Goal: Task Accomplishment & Management: Use online tool/utility

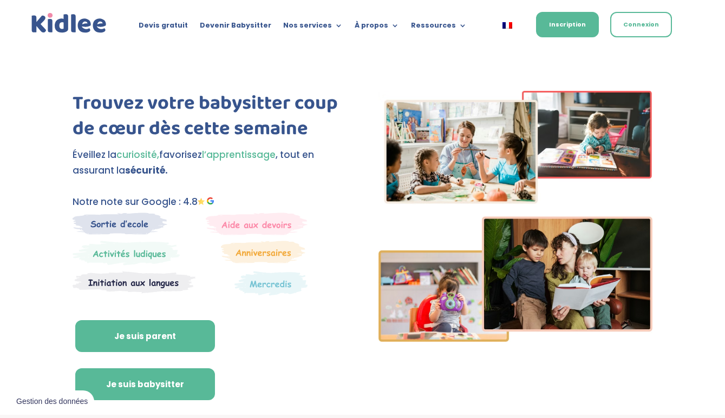
click at [172, 383] on link "Je suis babysitter" at bounding box center [145, 385] width 140 height 32
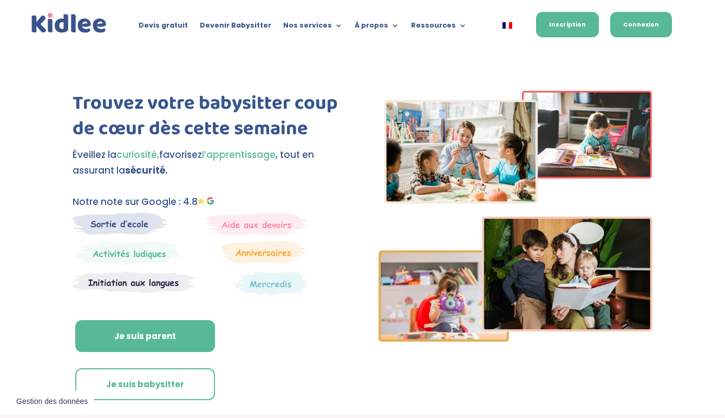
click at [650, 35] on link "Connexion" at bounding box center [641, 24] width 62 height 25
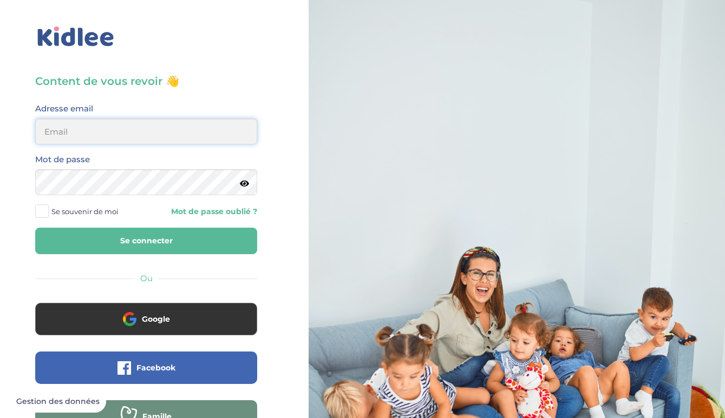
type input "[EMAIL_ADDRESS][DOMAIN_NAME]"
click at [146, 241] on button "Se connecter" at bounding box center [146, 241] width 222 height 27
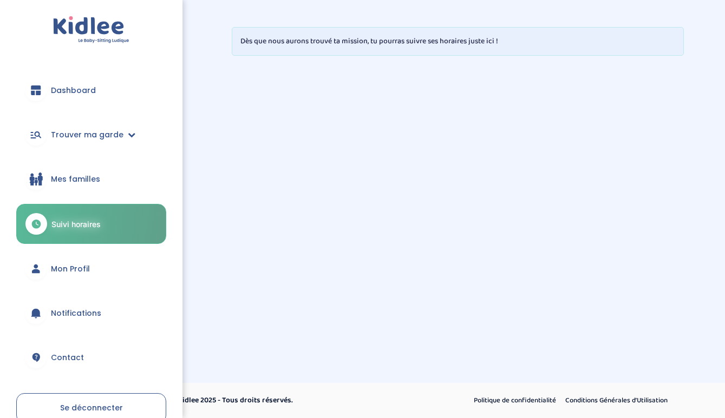
click at [98, 131] on span "Trouver ma garde" at bounding box center [87, 134] width 73 height 11
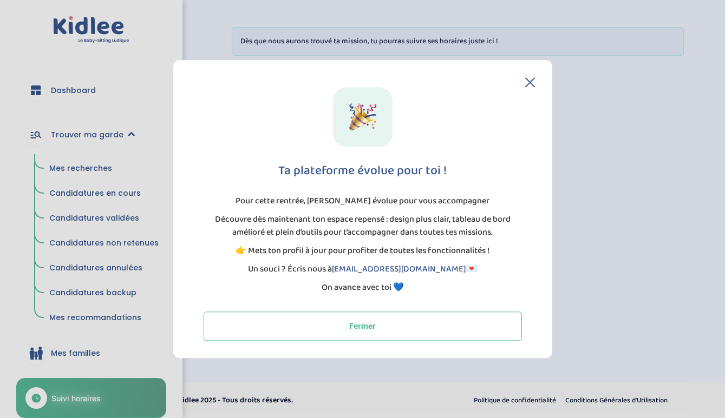
click at [531, 80] on icon at bounding box center [530, 82] width 10 height 10
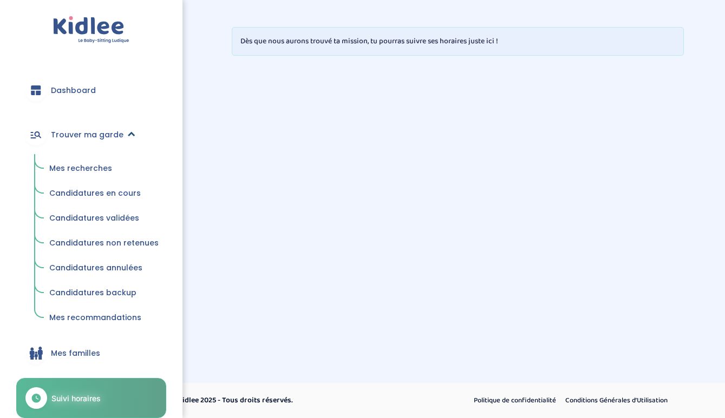
click at [81, 130] on span "Trouver ma garde" at bounding box center [87, 134] width 73 height 11
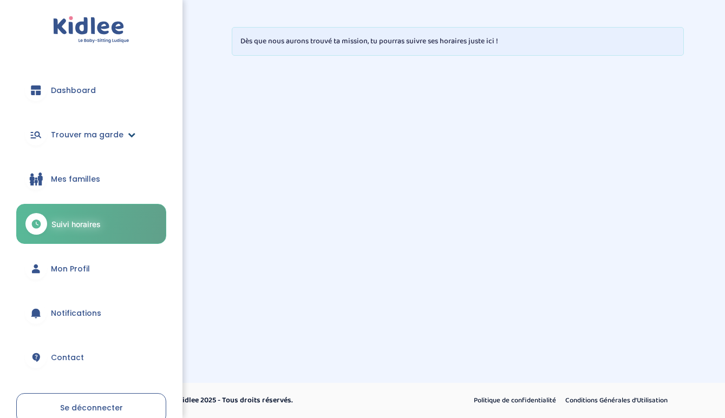
click at [81, 130] on span "Trouver ma garde" at bounding box center [87, 134] width 73 height 11
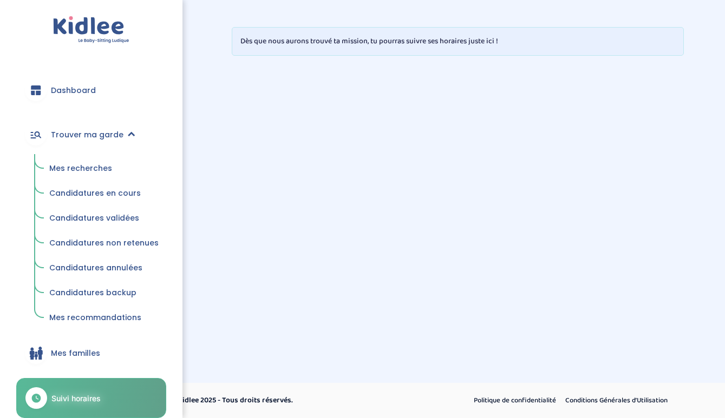
click at [75, 171] on span "Mes recherches" at bounding box center [80, 168] width 63 height 11
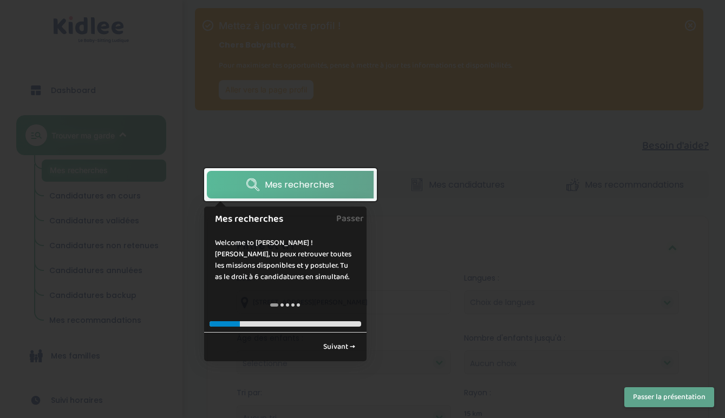
click at [440, 211] on div at bounding box center [362, 209] width 725 height 418
click at [346, 351] on link "Suivant →" at bounding box center [339, 347] width 44 height 18
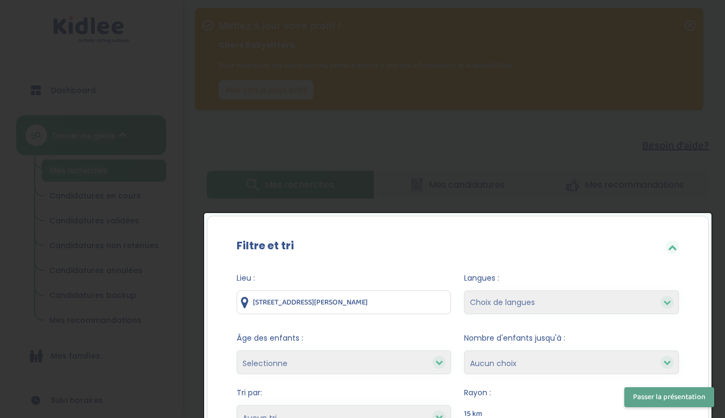
scroll to position [183, 0]
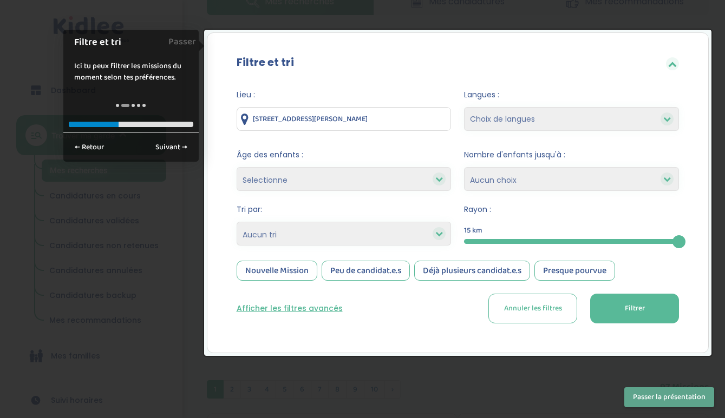
click at [662, 398] on button "Passer la présentation" at bounding box center [669, 397] width 90 height 20
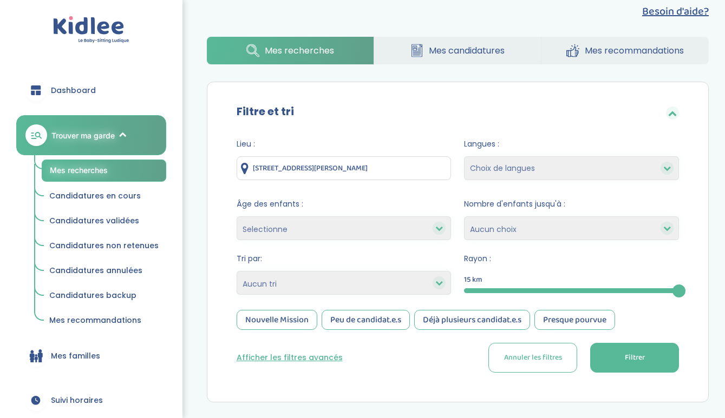
scroll to position [133, 0]
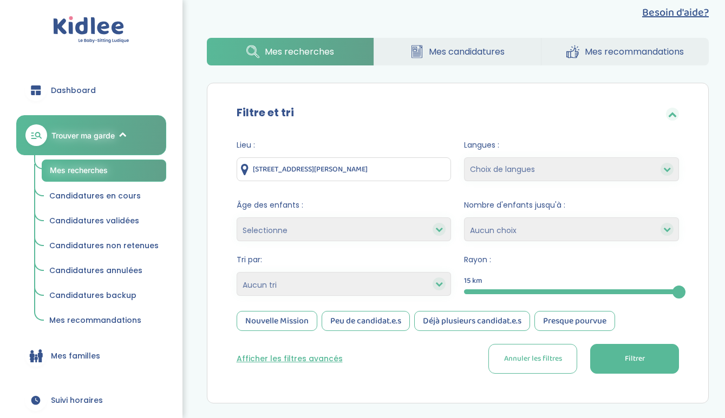
click at [524, 288] on div "15" at bounding box center [571, 292] width 215 height 12
click at [547, 288] on div "5" at bounding box center [571, 292] width 215 height 12
click at [549, 281] on div "5 km" at bounding box center [571, 279] width 215 height 14
click at [556, 287] on div "5" at bounding box center [571, 292] width 215 height 12
click at [564, 293] on div "5" at bounding box center [571, 292] width 215 height 5
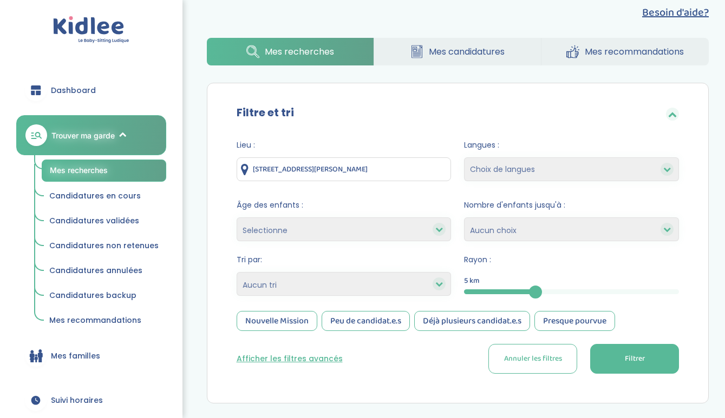
click at [582, 284] on div "5 km" at bounding box center [571, 279] width 215 height 14
click at [582, 286] on div "5" at bounding box center [571, 292] width 215 height 12
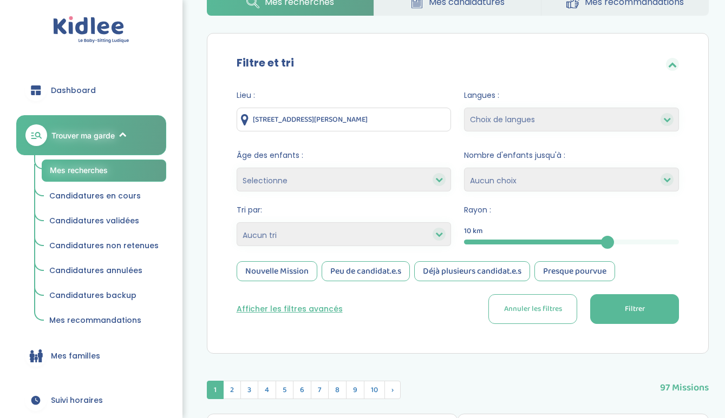
scroll to position [222, 0]
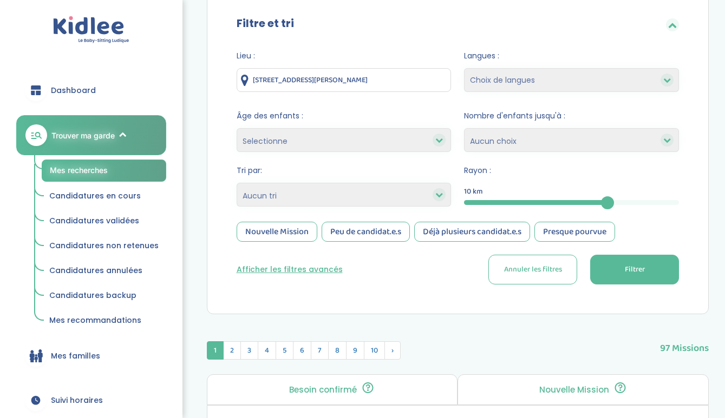
click at [661, 280] on button "Filtrer" at bounding box center [634, 270] width 89 height 30
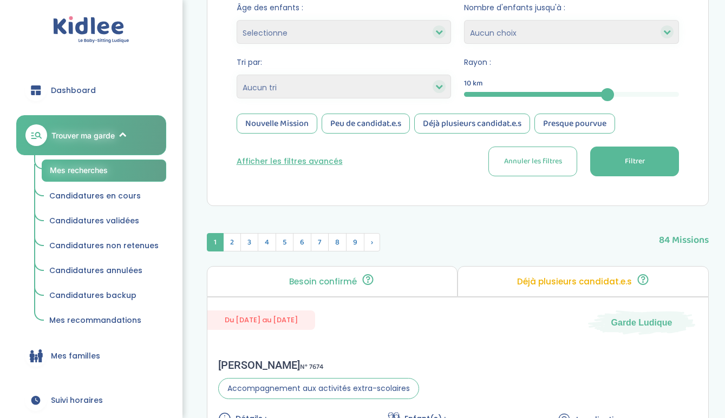
scroll to position [268, 0]
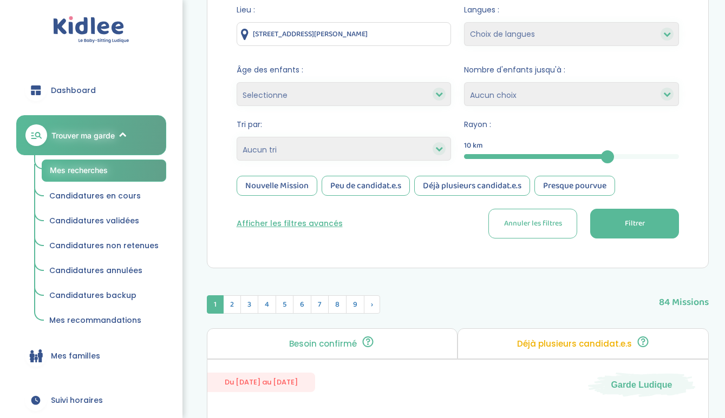
click at [304, 224] on button "Afficher les filtres avancés" at bounding box center [290, 223] width 106 height 11
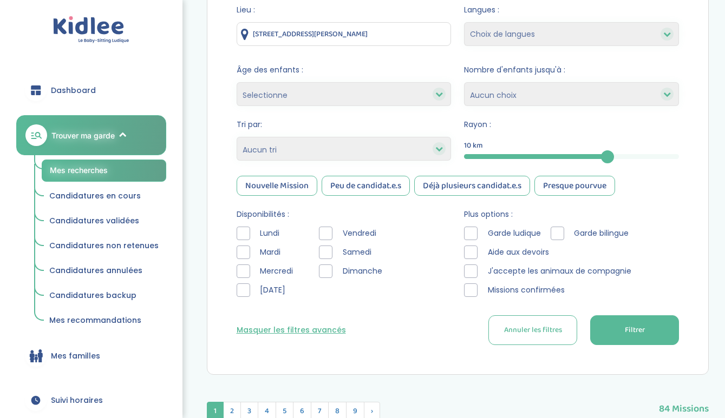
click at [327, 232] on div at bounding box center [326, 234] width 14 height 14
click at [327, 248] on div at bounding box center [326, 253] width 14 height 14
click at [327, 267] on div at bounding box center [326, 272] width 14 height 14
click at [240, 249] on div at bounding box center [244, 253] width 14 height 14
click at [471, 232] on div at bounding box center [471, 234] width 14 height 14
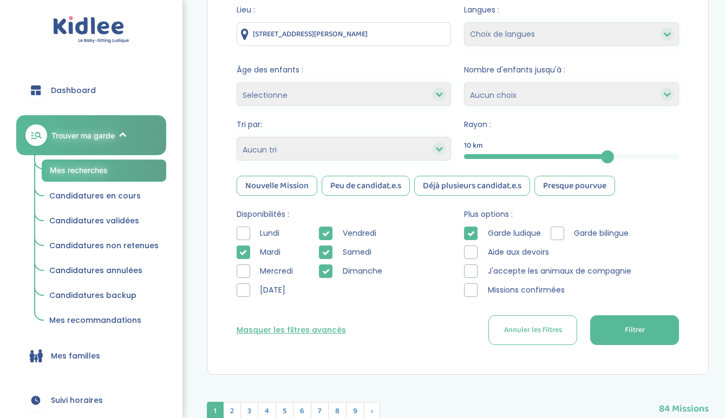
click at [471, 253] on div at bounding box center [471, 253] width 14 height 14
click at [469, 274] on div at bounding box center [471, 272] width 14 height 14
click at [463, 294] on div "Disponibilités : Lundi Mardi Mercredi Jeudi Vendredi Samedi Dimanche Plus optio…" at bounding box center [458, 256] width 443 height 94
click at [472, 293] on div at bounding box center [471, 291] width 14 height 14
click at [628, 317] on button "Filtrer" at bounding box center [634, 331] width 89 height 30
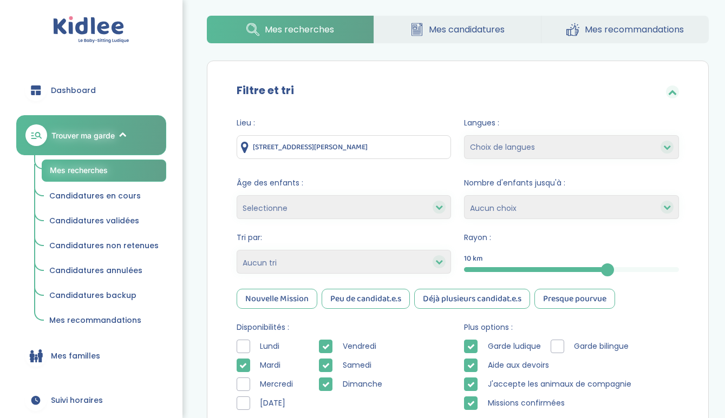
scroll to position [162, 0]
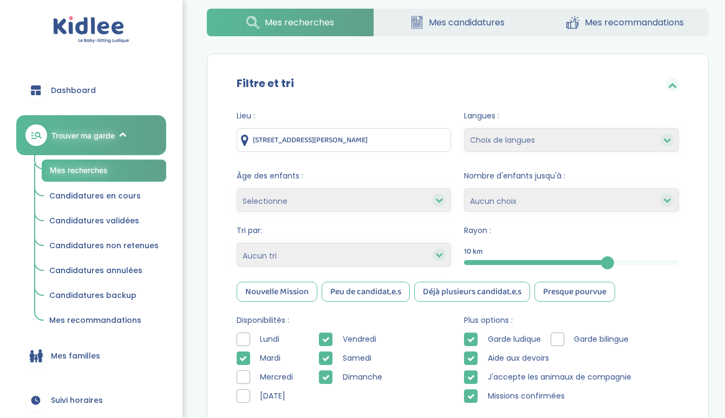
click at [66, 87] on span "Dashboard" at bounding box center [73, 90] width 45 height 11
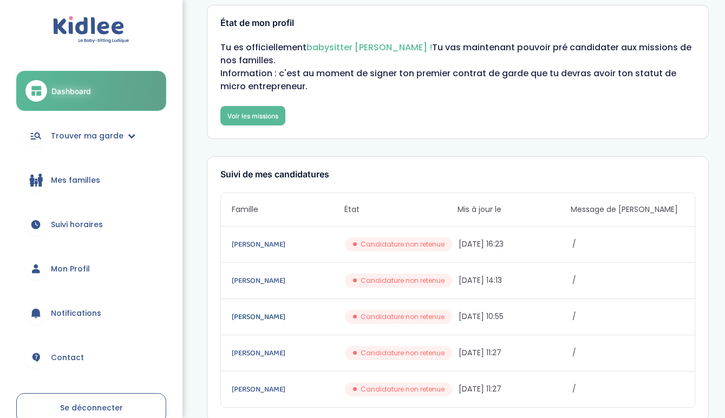
scroll to position [135, 0]
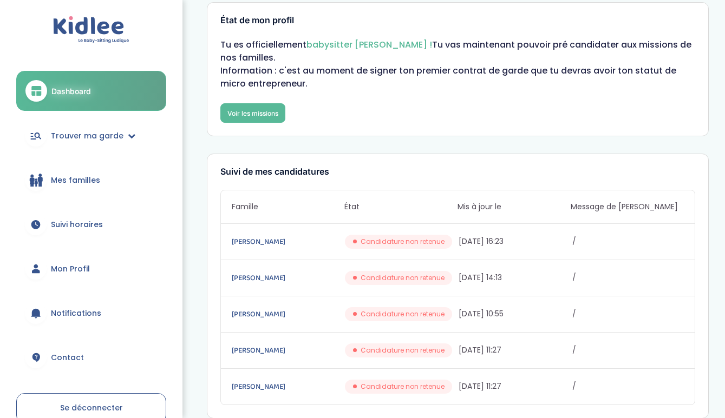
click at [265, 89] on p "Information : c'est au moment de signer ton premier contrat de garde que tu dev…" at bounding box center [457, 77] width 475 height 26
click at [270, 112] on link "Voir les missions" at bounding box center [252, 112] width 65 height 19
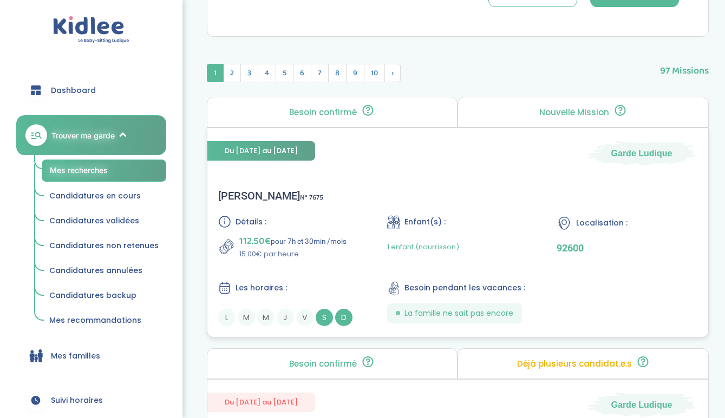
scroll to position [501, 0]
click at [378, 273] on div "Détails : 112.50€ pour 7h et 30min /mois 15.00€ par heure Enfant(s) : 1 enfant …" at bounding box center [457, 270] width 479 height 111
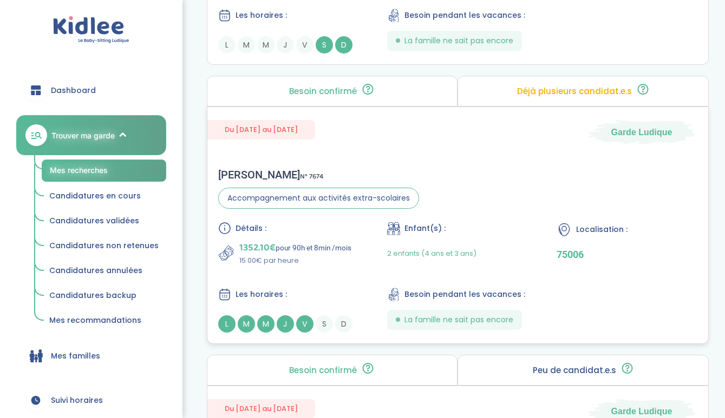
scroll to position [775, 0]
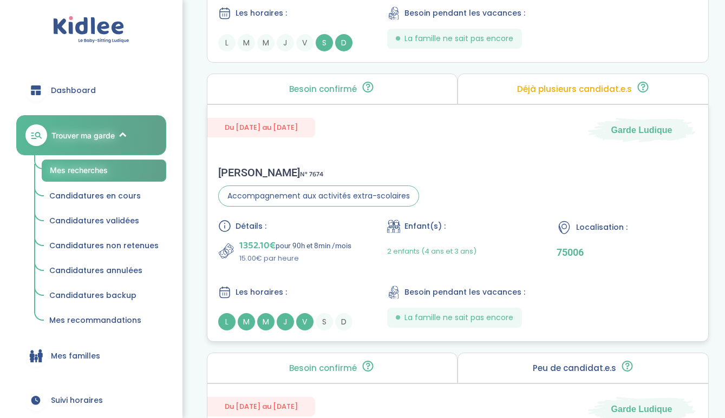
click at [363, 243] on div "Détails : 1352.10€ pour 90h et 8min /mois 15.00€ par heure Enfant(s) : 2 enfant…" at bounding box center [457, 275] width 479 height 111
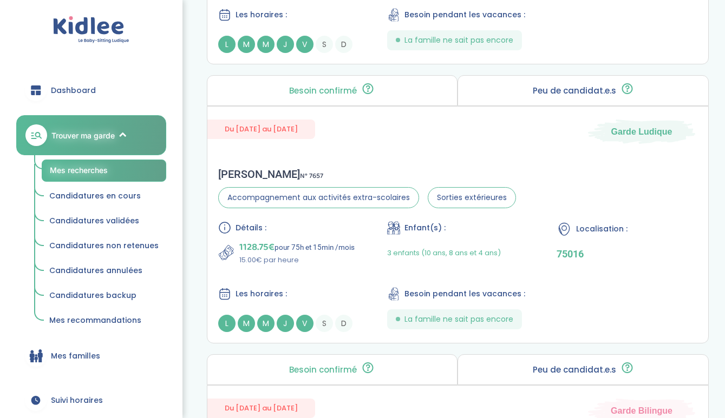
scroll to position [1055, 0]
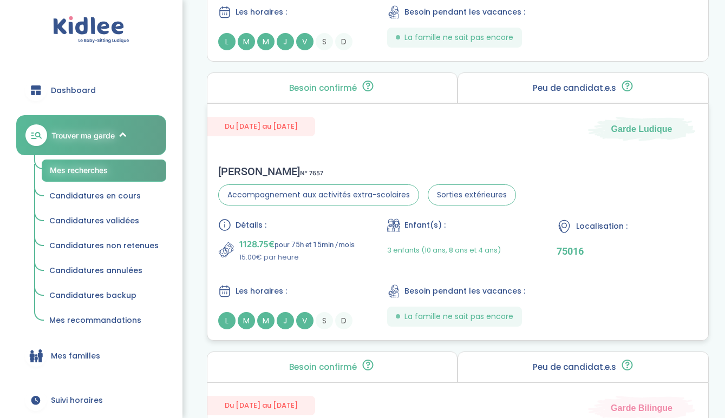
click at [321, 252] on p "1128.75€ pour 75h et 15min /mois" at bounding box center [296, 244] width 115 height 15
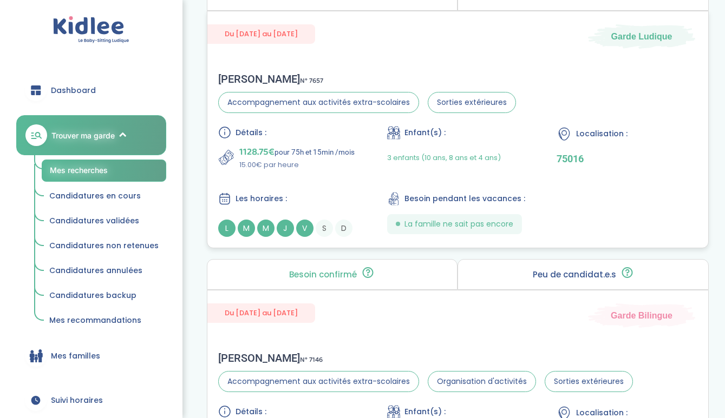
scroll to position [1154, 0]
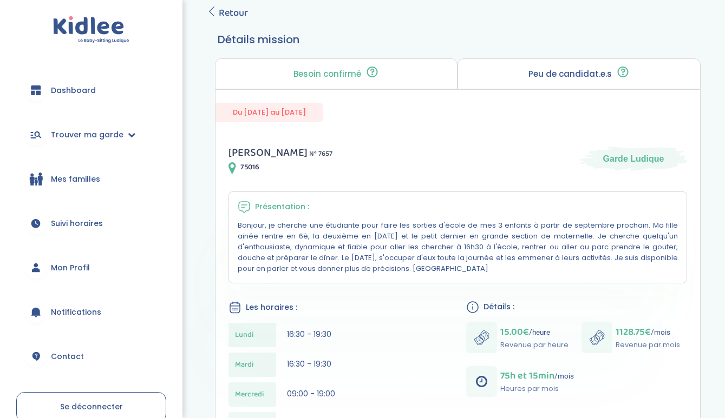
scroll to position [180, 0]
